Goal: Information Seeking & Learning: Find specific fact

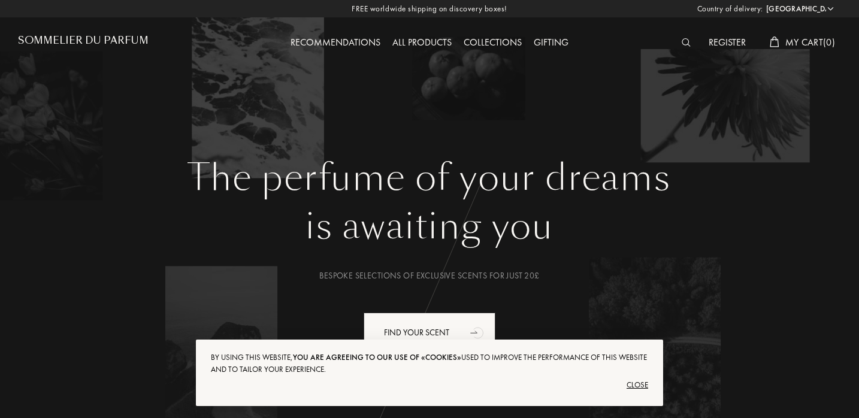
click at [682, 42] on img at bounding box center [686, 42] width 9 height 8
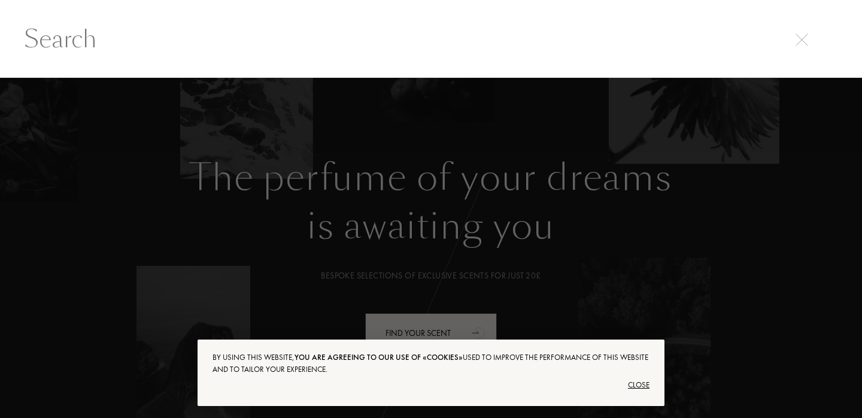
paste input "[PERSON_NAME]"
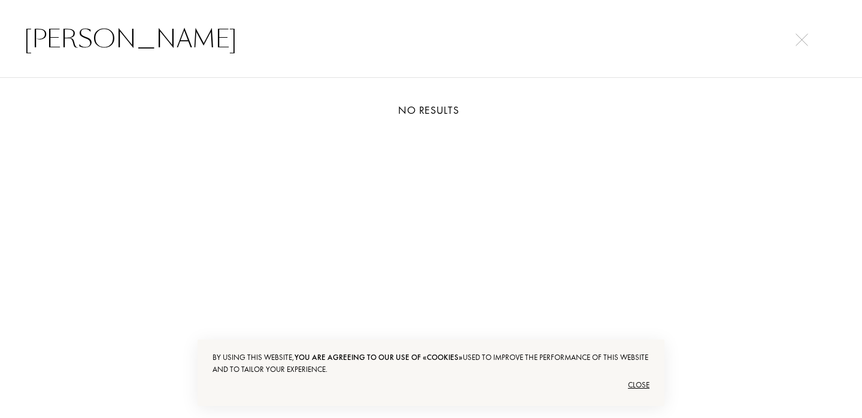
click at [103, 51] on input "[PERSON_NAME]" at bounding box center [431, 39] width 862 height 36
paste input "La liturgie des Heures"
click at [86, 41] on input "La liturgie des Heures" at bounding box center [431, 39] width 862 height 36
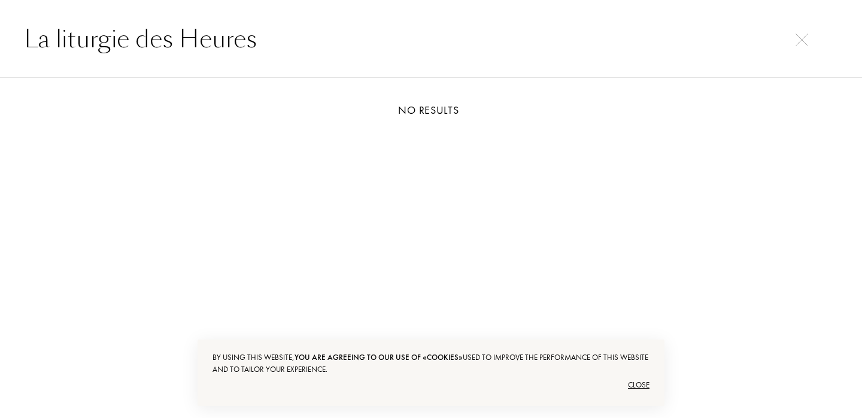
click at [86, 41] on input "La liturgie des Heures" at bounding box center [431, 39] width 862 height 36
paste input "- [x] Matiere Premiere Encens Suave"
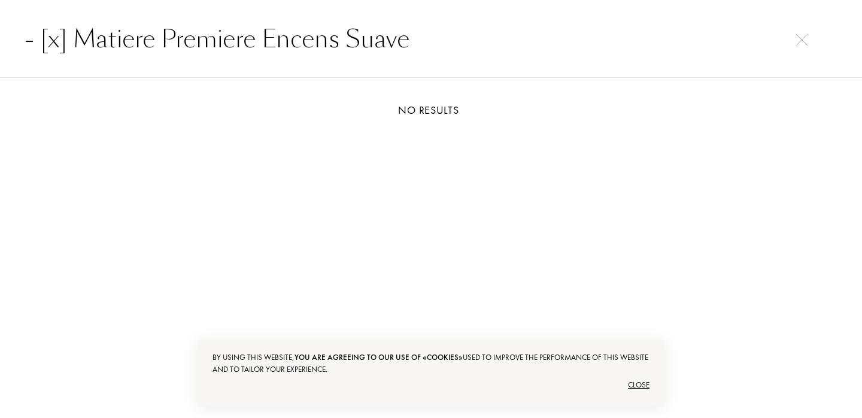
drag, startPoint x: 74, startPoint y: 35, endPoint x: 0, endPoint y: 34, distance: 74.3
click at [0, 34] on input "- [x] Matiere Premiere Encens Suave" at bounding box center [431, 39] width 862 height 36
click at [182, 37] on input "Matiere Premiere Encens Suave" at bounding box center [431, 39] width 862 height 36
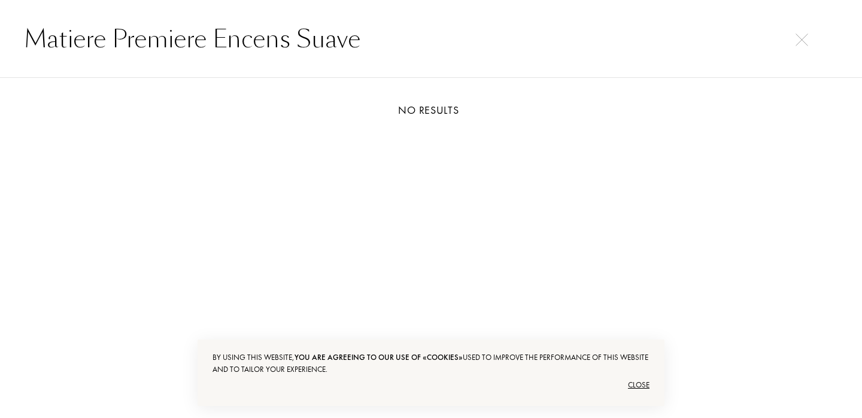
paste input "- [ ] [PERSON_NAME] Reliqvia"
type input "- [ ] [PERSON_NAME] Reliqvia"
